Goal: Information Seeking & Learning: Learn about a topic

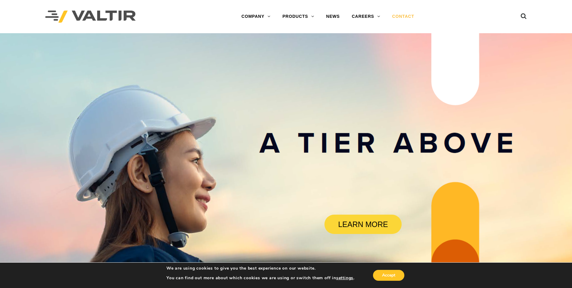
click at [406, 17] on link "CONTACT" at bounding box center [403, 17] width 34 height 12
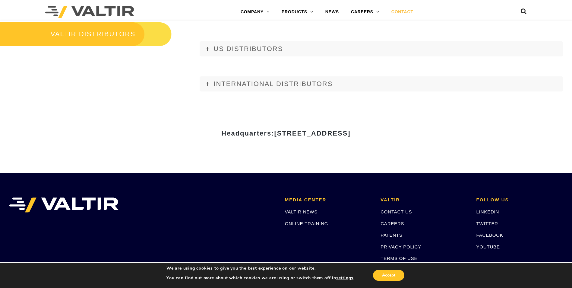
scroll to position [781, 0]
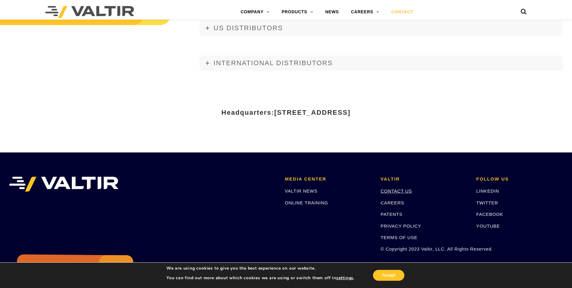
click at [397, 191] on link "CONTACT US" at bounding box center [396, 190] width 31 height 5
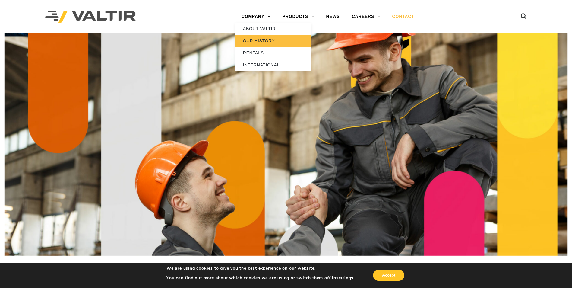
click at [249, 43] on link "OUR HISTORY" at bounding box center [273, 41] width 75 height 12
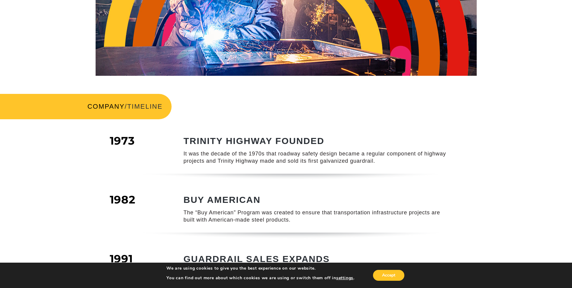
scroll to position [5, 0]
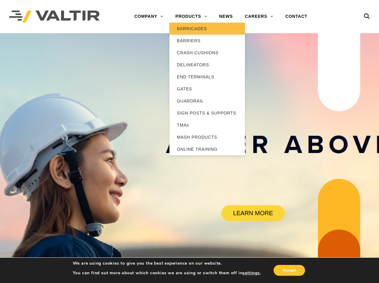
click at [184, 27] on link "BARRICADES" at bounding box center [206, 29] width 75 height 12
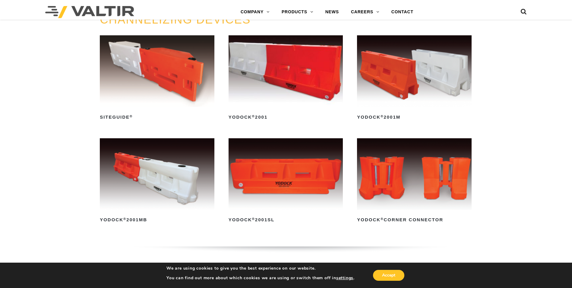
scroll to position [340, 0]
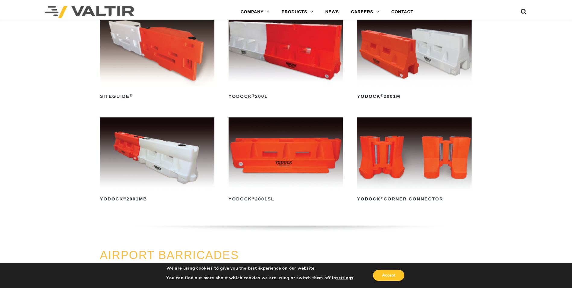
click at [295, 163] on img at bounding box center [286, 152] width 115 height 71
